Goal: Task Accomplishment & Management: Use online tool/utility

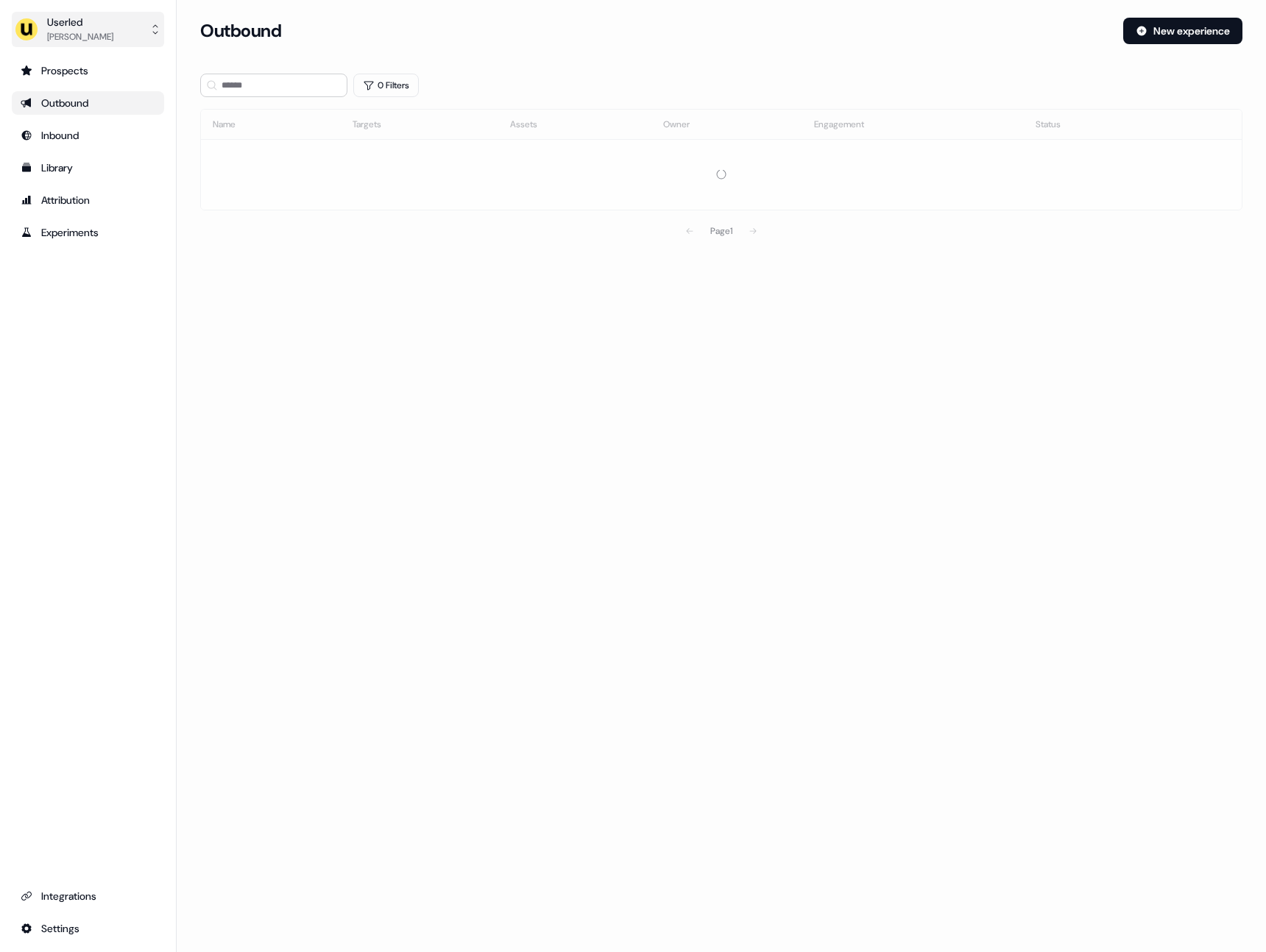
click at [44, 32] on div "Userled [PERSON_NAME]" at bounding box center [64, 30] width 98 height 30
click at [75, 74] on div "Impersonate (Admin)" at bounding box center [87, 69] width 140 height 26
click at [260, 109] on div "Select org" at bounding box center [262, 103] width 111 height 15
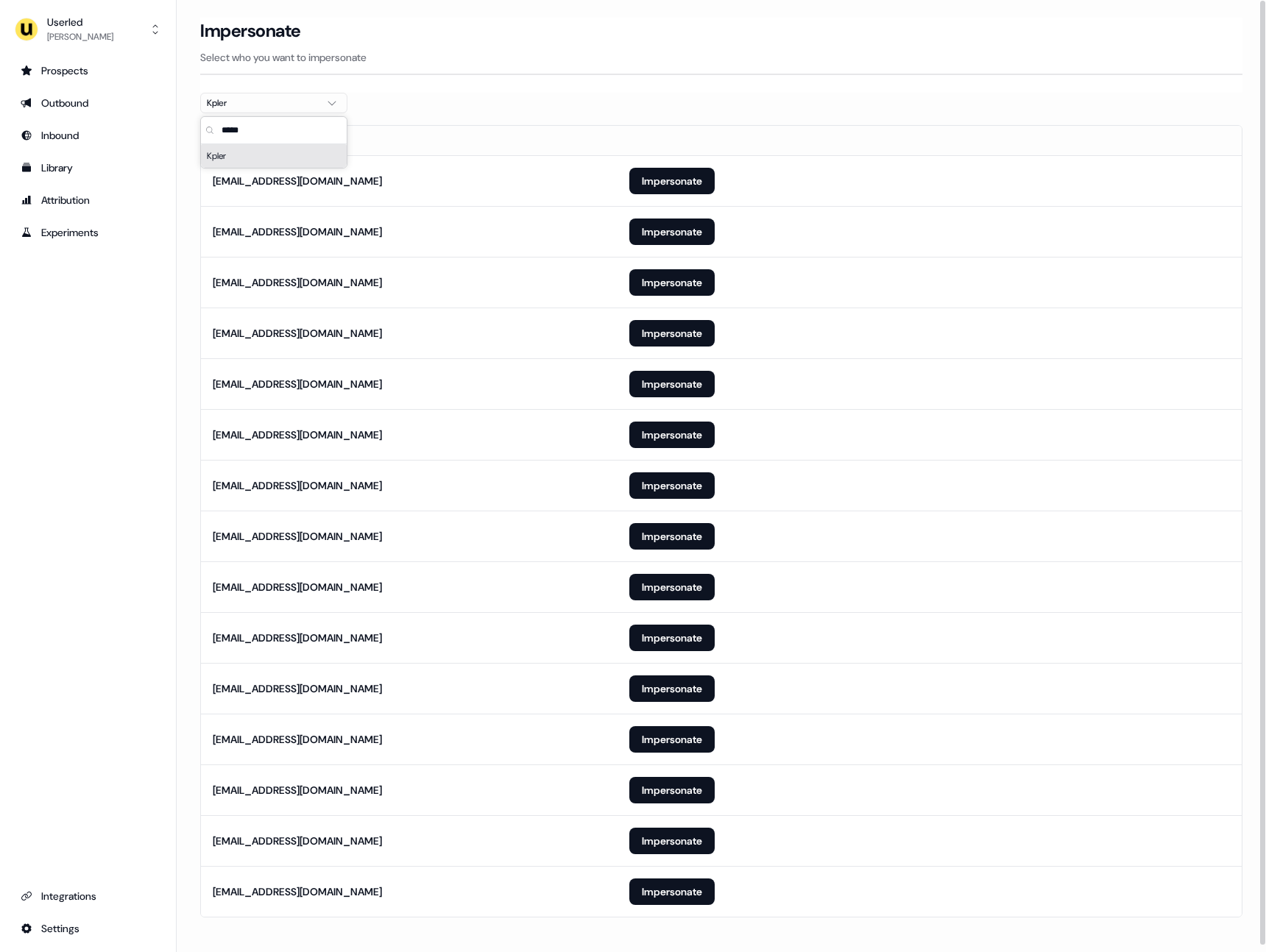
type input "*****"
drag, startPoint x: 71, startPoint y: 599, endPoint x: 144, endPoint y: 625, distance: 77.5
click at [71, 606] on div "Prospects Outbound Inbound Library Attribution Experiments Integrations Settings" at bounding box center [88, 500] width 152 height 882
click at [630, 887] on button "Impersonate" at bounding box center [671, 892] width 85 height 26
